Goal: Contribute content: Add original content to the website for others to see

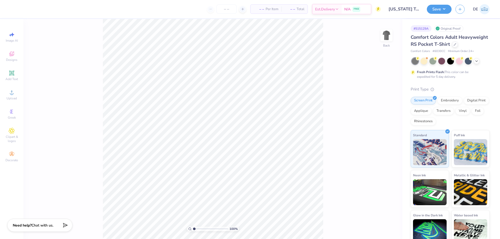
click at [9, 92] on icon at bounding box center [12, 92] width 6 height 6
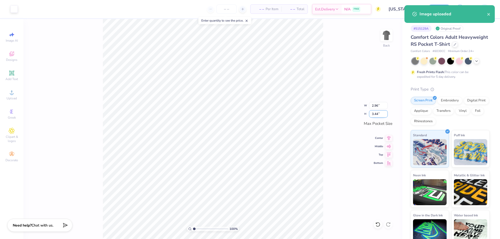
click at [376, 112] on input "3.44" at bounding box center [378, 113] width 19 height 7
type input "3.5"
type input "3.02"
type input "3.50"
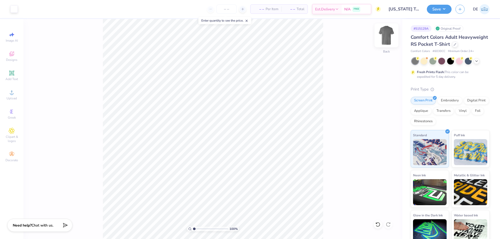
click at [385, 37] on img at bounding box center [386, 35] width 21 height 21
click at [10, 96] on div "Upload" at bounding box center [12, 94] width 18 height 15
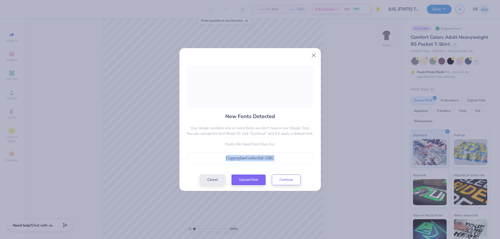
drag, startPoint x: 272, startPoint y: 156, endPoint x: 223, endPoint y: 158, distance: 48.7
click at [223, 158] on div "CopperplateGothicStd-33BC" at bounding box center [250, 158] width 121 height 6
copy span "CopperplateGothicStd-33BC"
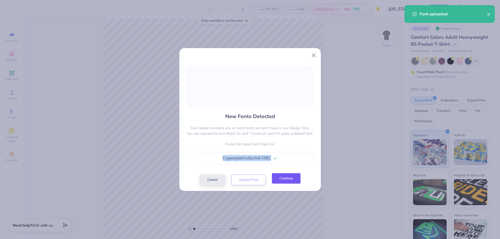
click at [293, 181] on button "Continue" at bounding box center [286, 178] width 29 height 11
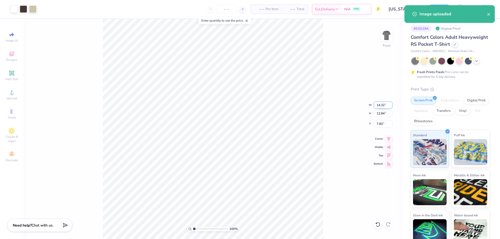
click at [377, 104] on input "14.32" at bounding box center [383, 105] width 19 height 7
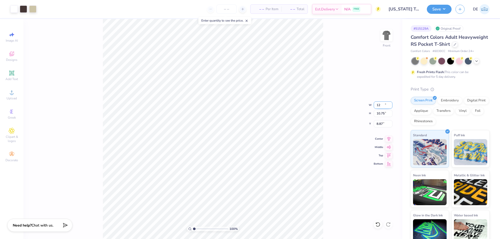
type input "12.00"
type input "10.75"
click at [382, 125] on input "8.87" at bounding box center [383, 123] width 19 height 7
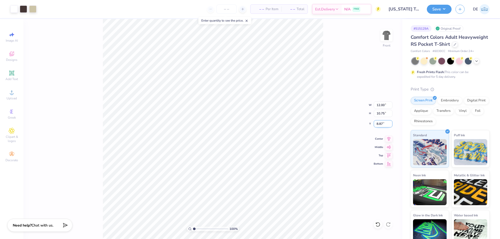
click at [382, 125] on input "8.87" at bounding box center [383, 123] width 19 height 7
type input "3.00"
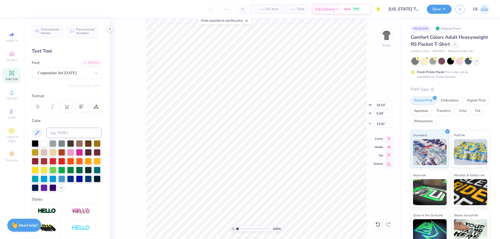
scroll to position [4, 3]
type input "12.00"
type input "10.75"
type input "3.00"
click at [432, 9] on button "Save" at bounding box center [439, 8] width 25 height 9
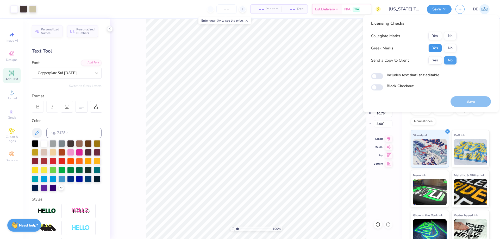
click at [436, 45] on button "Yes" at bounding box center [435, 48] width 14 height 8
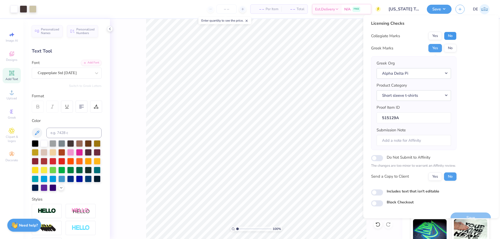
click at [447, 34] on button "No" at bounding box center [450, 36] width 12 height 8
click at [391, 143] on input "Submission Note" at bounding box center [413, 140] width 74 height 11
paste input "Eta Pi"
paste input "General Merch"
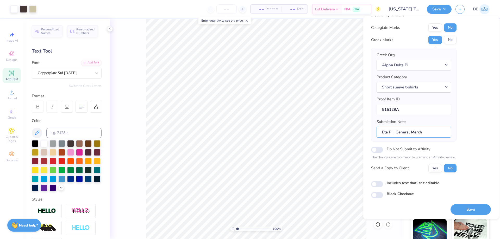
scroll to position [10, 0]
type input "Eta Pi | General Merch"
click at [459, 213] on button "Save" at bounding box center [470, 209] width 40 height 11
